Goal: Task Accomplishment & Management: Use online tool/utility

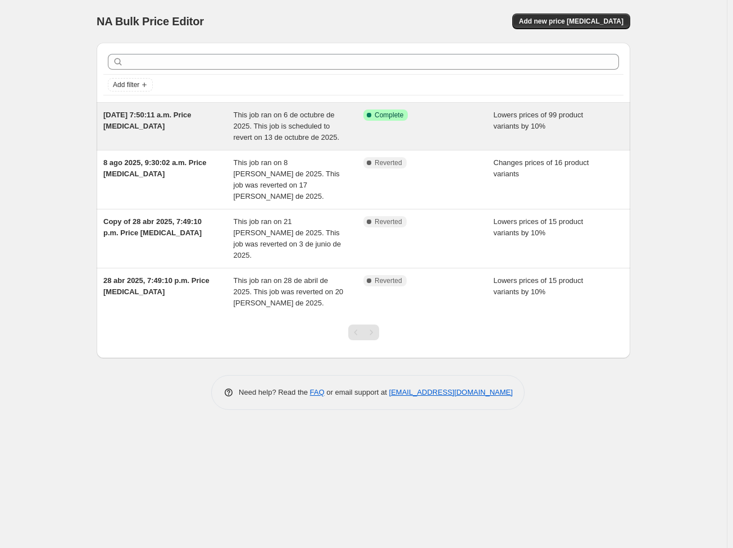
click at [178, 116] on span "6 oct 2025, 7:50:11 a.m. Price change job" at bounding box center [147, 121] width 88 height 20
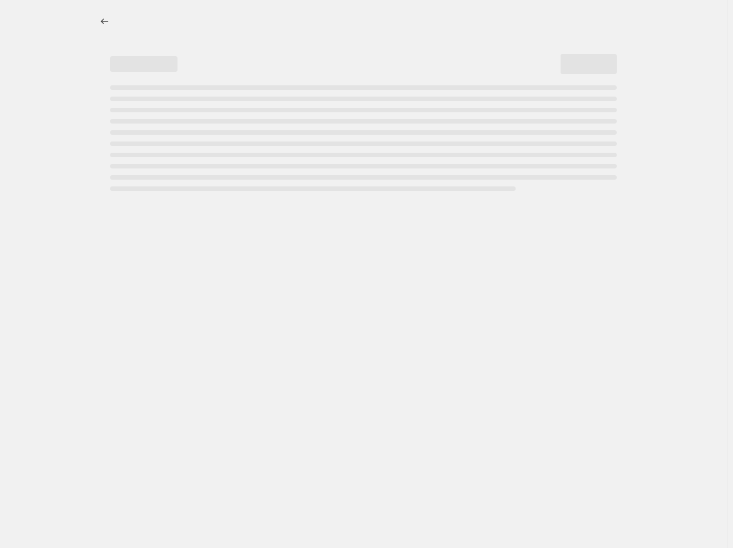
select select "percentage"
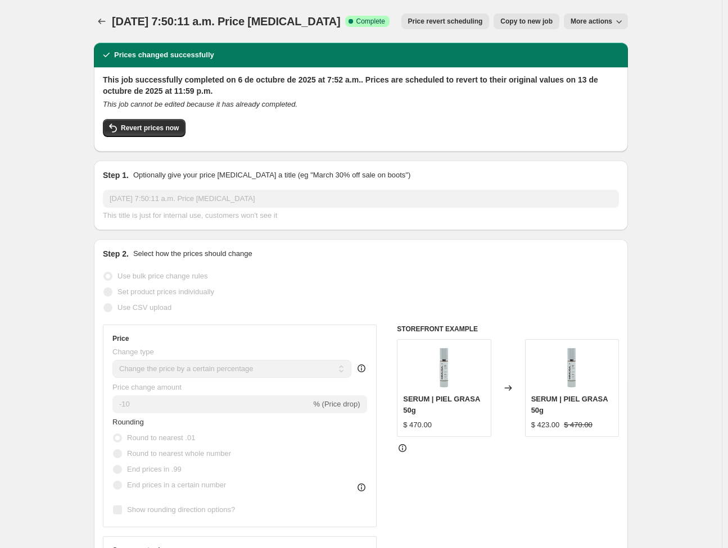
click at [596, 25] on span "More actions" at bounding box center [591, 21] width 42 height 9
